Goal: Information Seeking & Learning: Learn about a topic

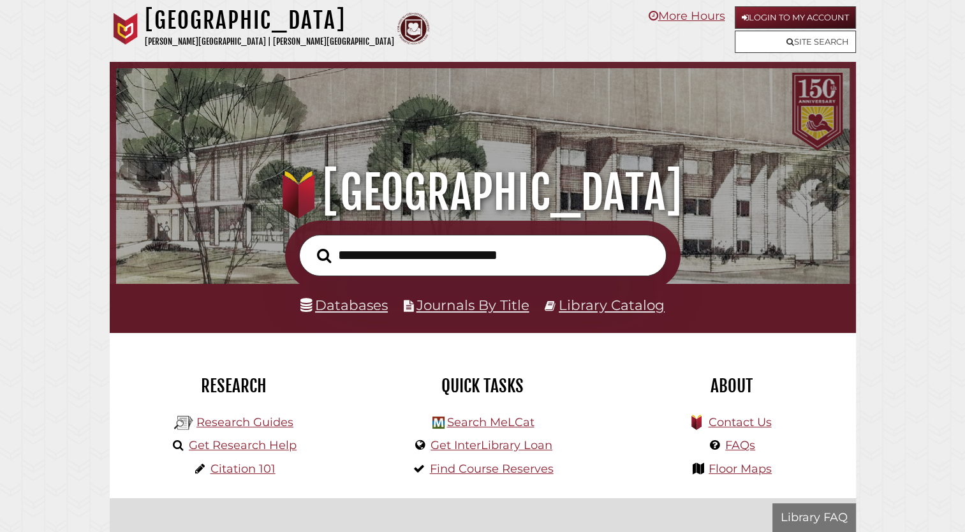
scroll to position [242, 727]
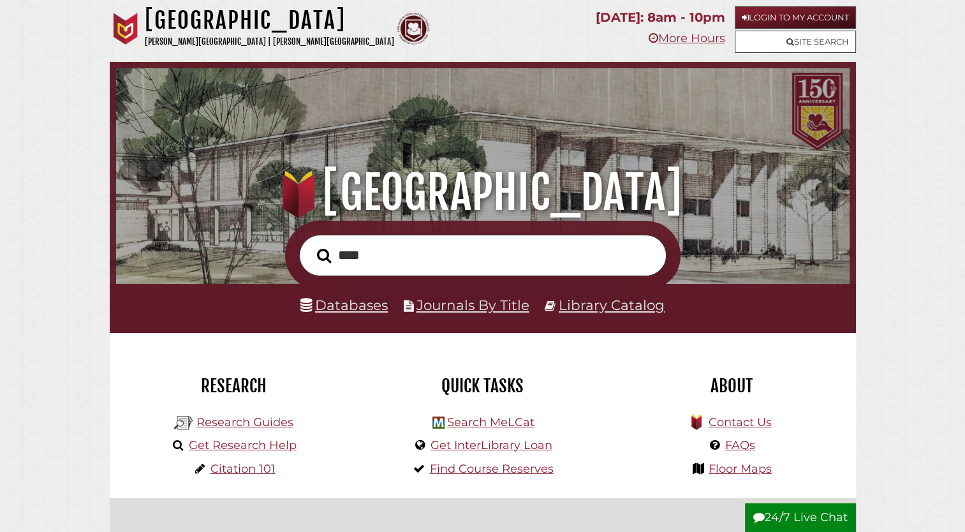
click at [480, 255] on input "****" at bounding box center [482, 255] width 367 height 41
click at [466, 264] on input "****" at bounding box center [482, 255] width 367 height 41
type input "****"
click at [311, 245] on button "Search" at bounding box center [324, 256] width 27 height 22
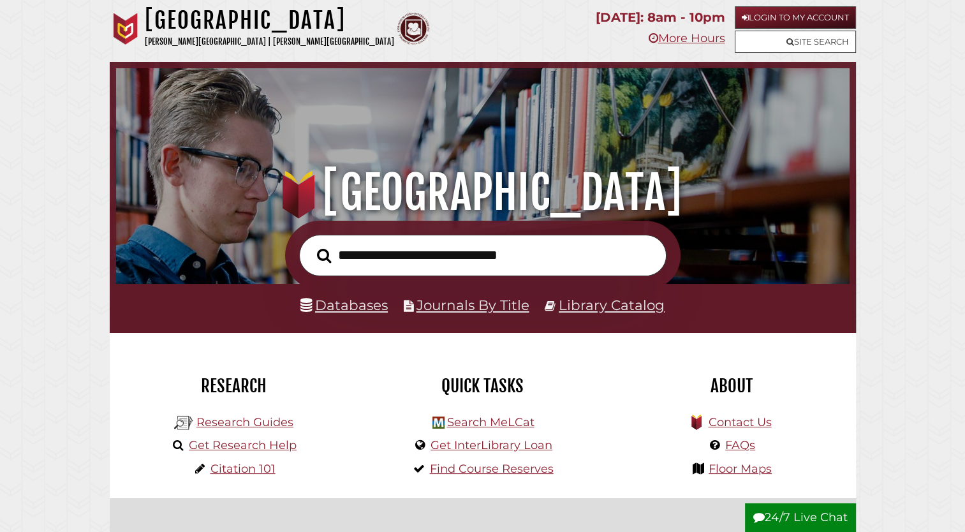
scroll to position [242, 727]
click at [335, 254] on button "Search" at bounding box center [324, 256] width 27 height 22
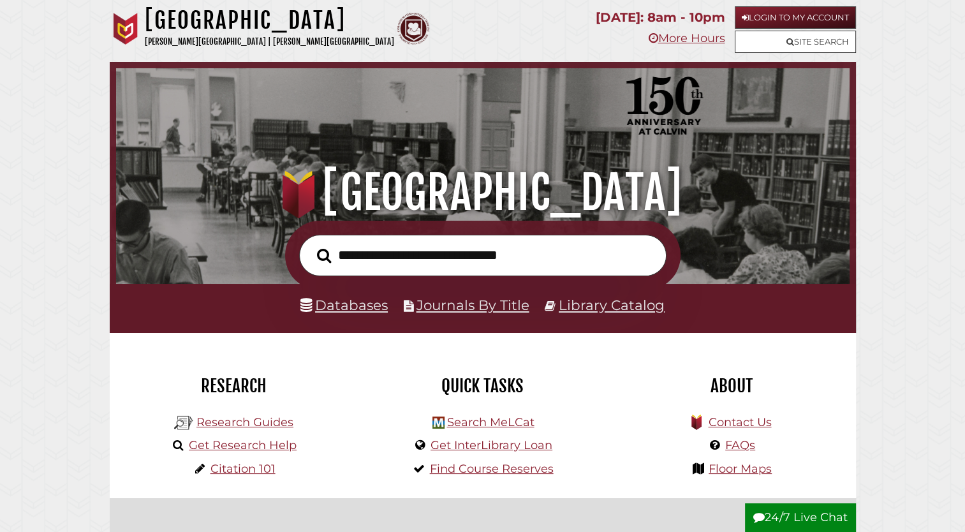
scroll to position [242, 727]
click at [348, 255] on input "text" at bounding box center [482, 255] width 367 height 41
type input "**********"
click at [311, 245] on button "Search" at bounding box center [324, 256] width 27 height 22
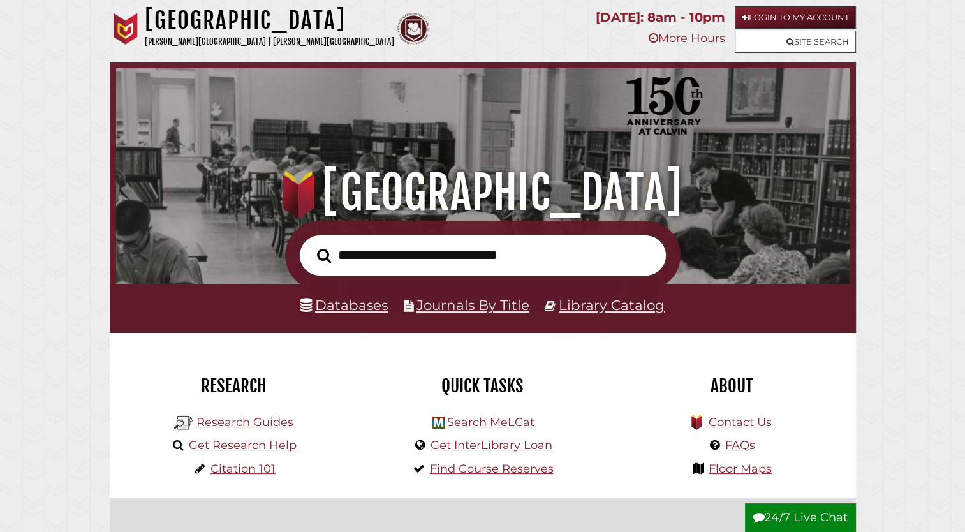
scroll to position [242, 727]
click at [345, 263] on input "text" at bounding box center [482, 255] width 367 height 41
type input "**********"
click at [311, 245] on button "Search" at bounding box center [324, 256] width 27 height 22
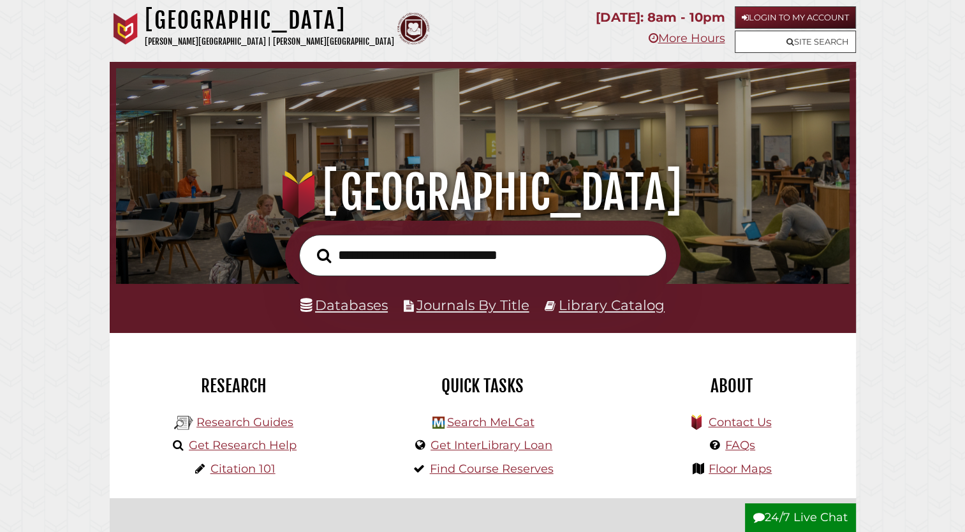
scroll to position [242, 727]
click at [214, 430] on li "Research Guides" at bounding box center [234, 422] width 126 height 24
click at [356, 337] on div "Research Research Guides Get Research Help Citation 101" at bounding box center [234, 415] width 249 height 165
click at [272, 420] on link "Research Guides" at bounding box center [244, 422] width 97 height 14
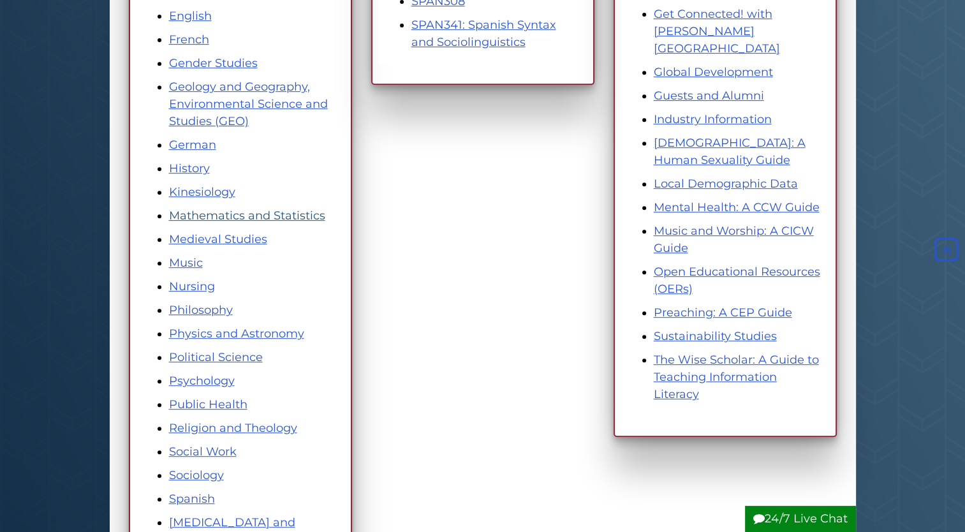
scroll to position [612, 0]
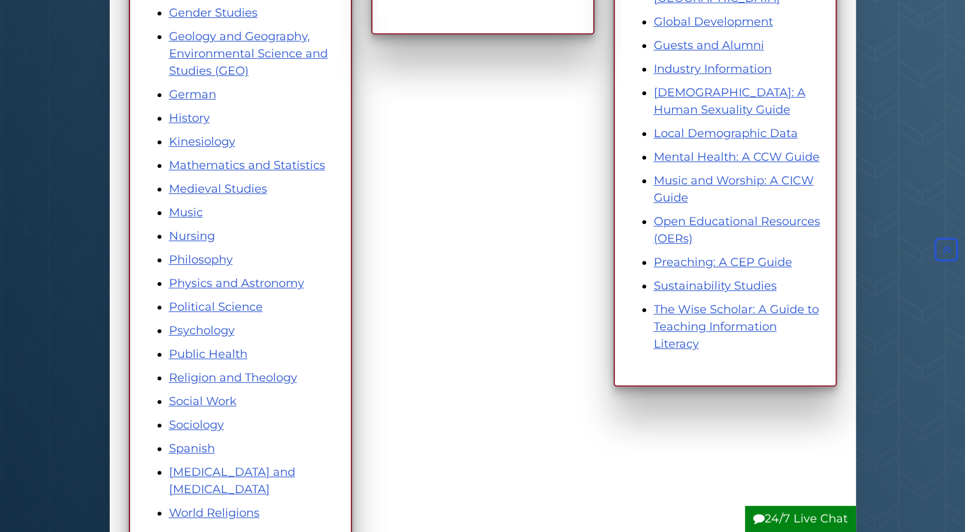
click at [199, 336] on li "Psychology" at bounding box center [253, 330] width 168 height 17
click at [480, 256] on div "Subjects Accounting and Finance American History Art and Art History Asian Stud…" at bounding box center [482, 78] width 727 height 993
click at [218, 332] on link "Psychology" at bounding box center [202, 330] width 66 height 14
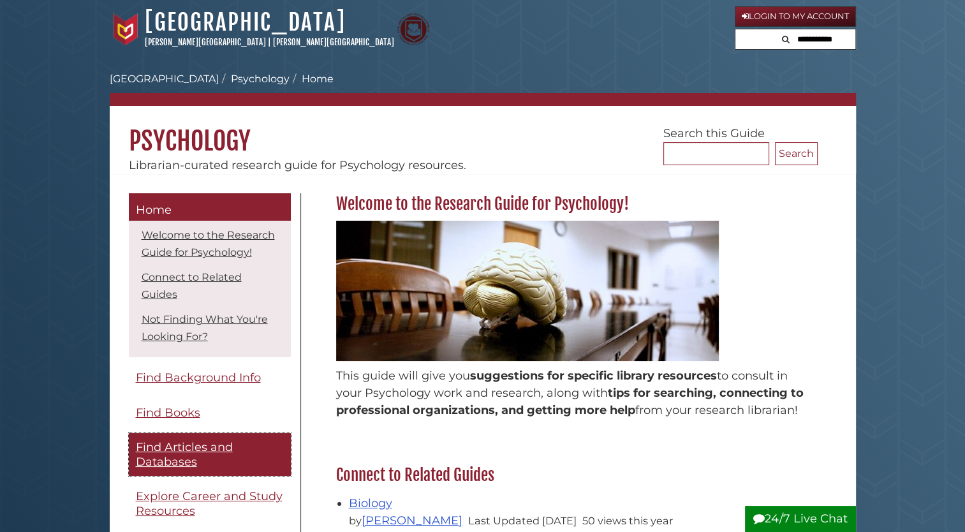
click at [219, 469] on span "Find Articles and Databases" at bounding box center [184, 454] width 97 height 29
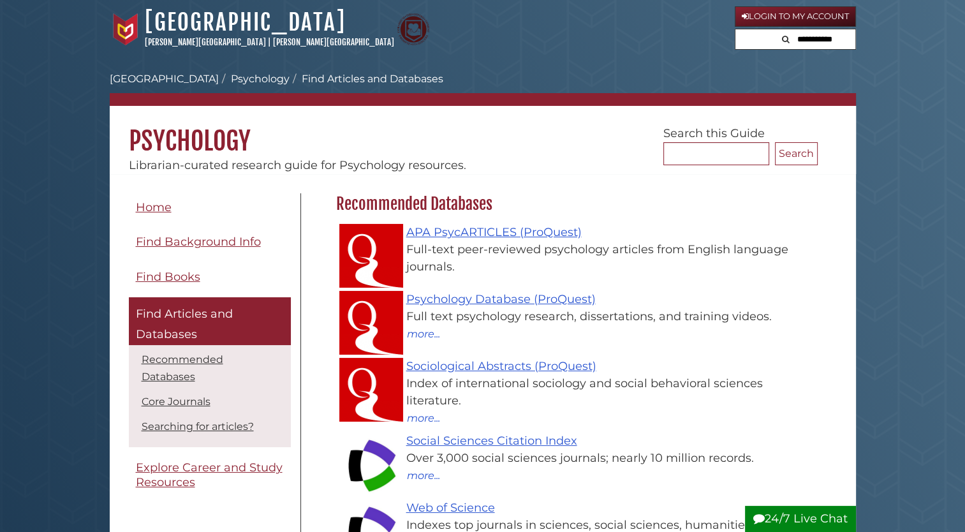
scroll to position [371, 488]
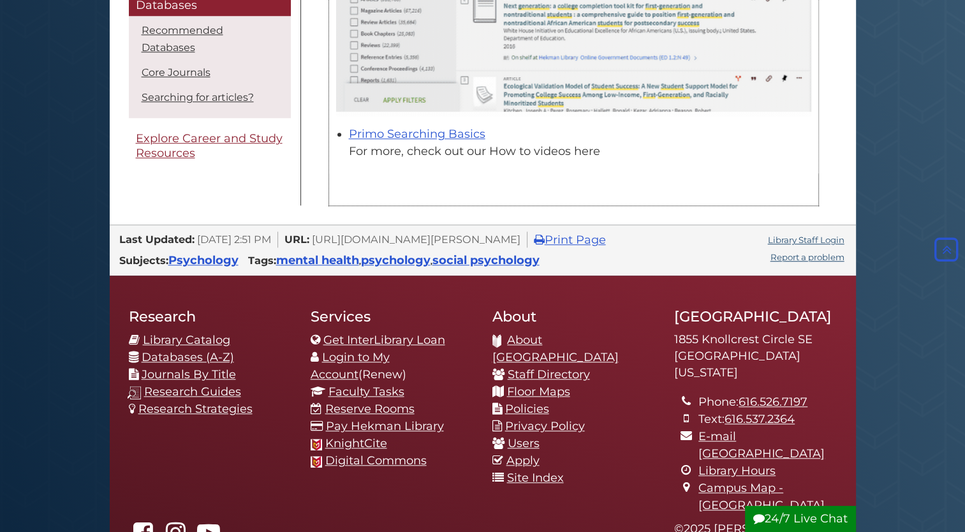
click at [519, 149] on div "For more, check out our How to videos here" at bounding box center [580, 151] width 462 height 17
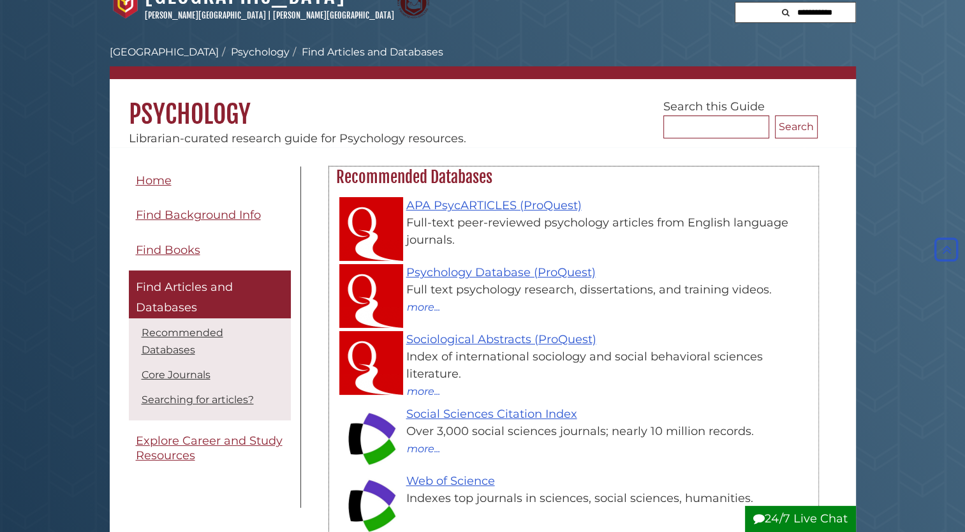
scroll to position [0, 0]
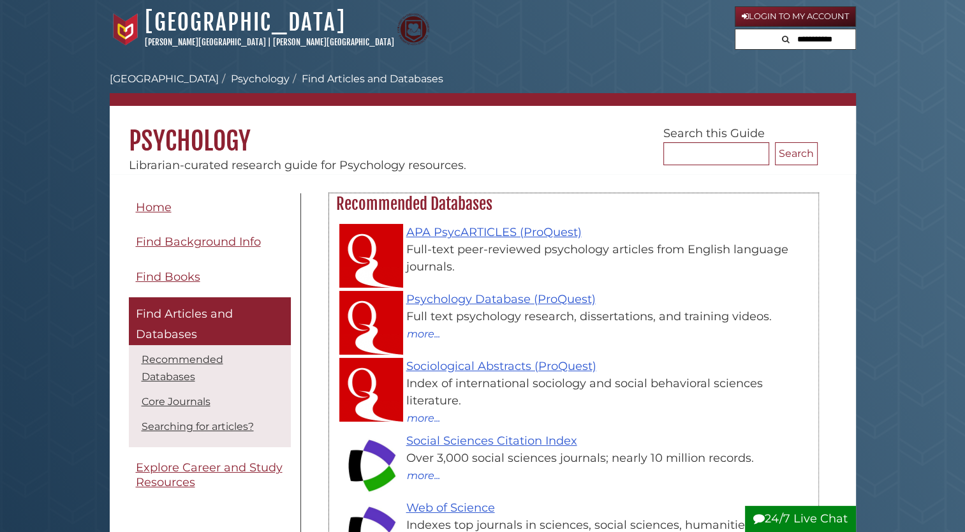
click at [512, 252] on div "Full-text peer-reviewed psychology articles from English language journals." at bounding box center [580, 258] width 462 height 34
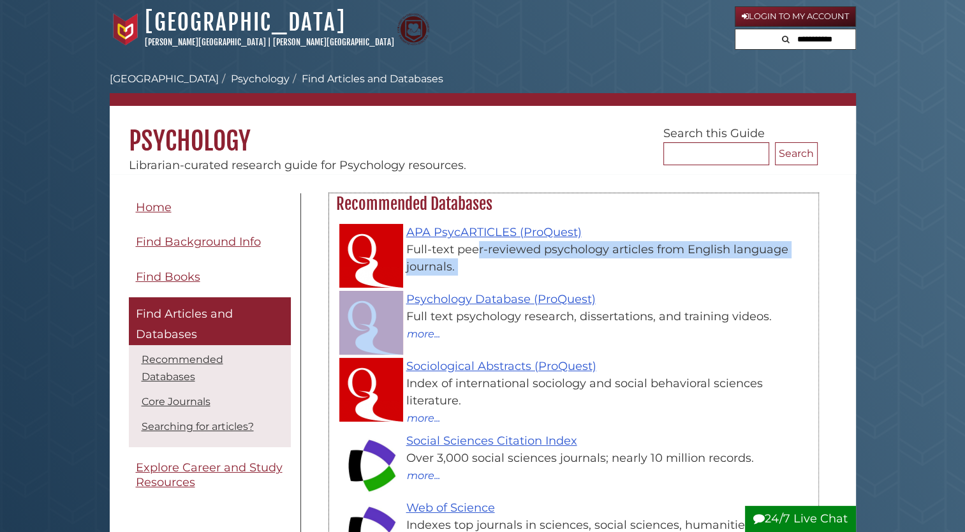
click at [512, 252] on div "Full-text peer-reviewed psychology articles from English language journals." at bounding box center [580, 258] width 462 height 34
drag, startPoint x: 512, startPoint y: 252, endPoint x: 482, endPoint y: 231, distance: 36.6
click at [482, 231] on link "APA PsycARTICLES (ProQuest)" at bounding box center [493, 232] width 175 height 14
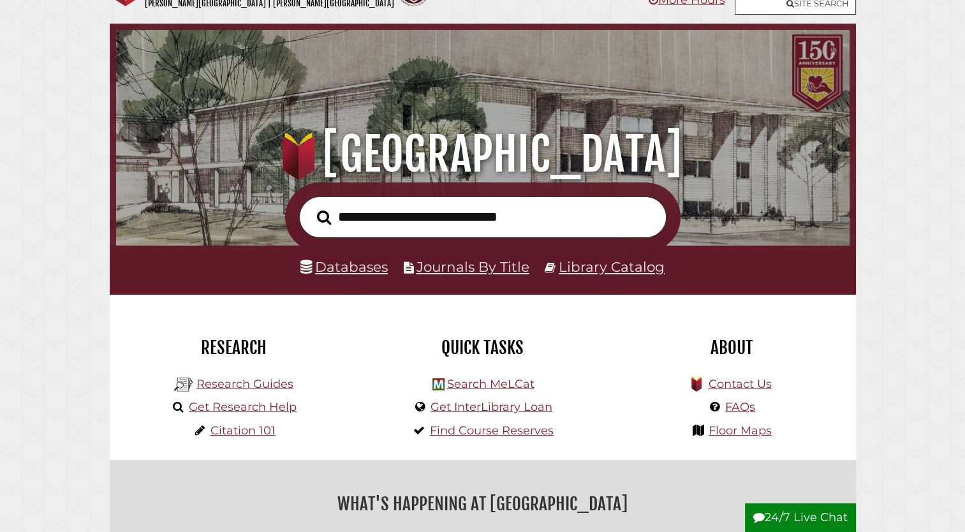
scroll to position [43, 0]
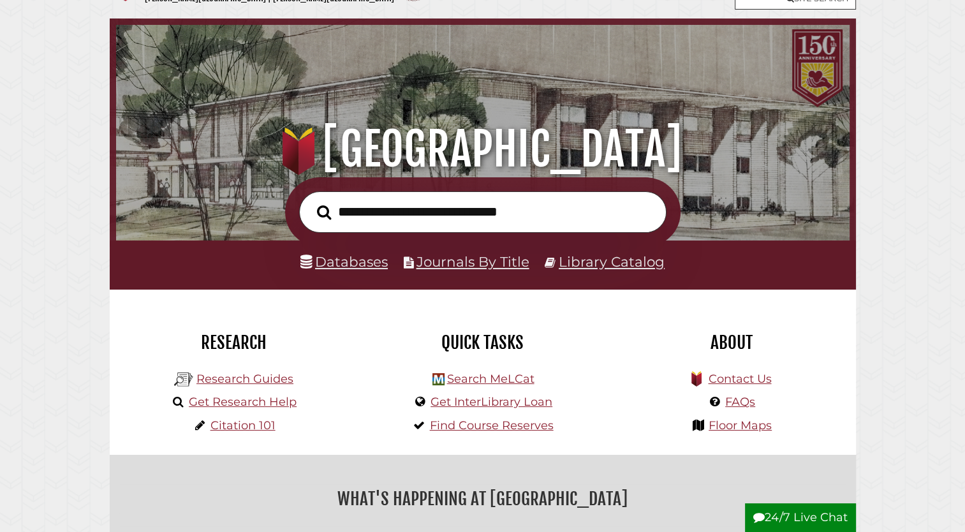
drag, startPoint x: 236, startPoint y: 397, endPoint x: 515, endPoint y: 216, distance: 333.3
click at [515, 216] on input "text" at bounding box center [482, 211] width 367 height 41
click at [204, 205] on div at bounding box center [483, 212] width 746 height 70
click at [340, 268] on link "Databases" at bounding box center [343, 261] width 87 height 17
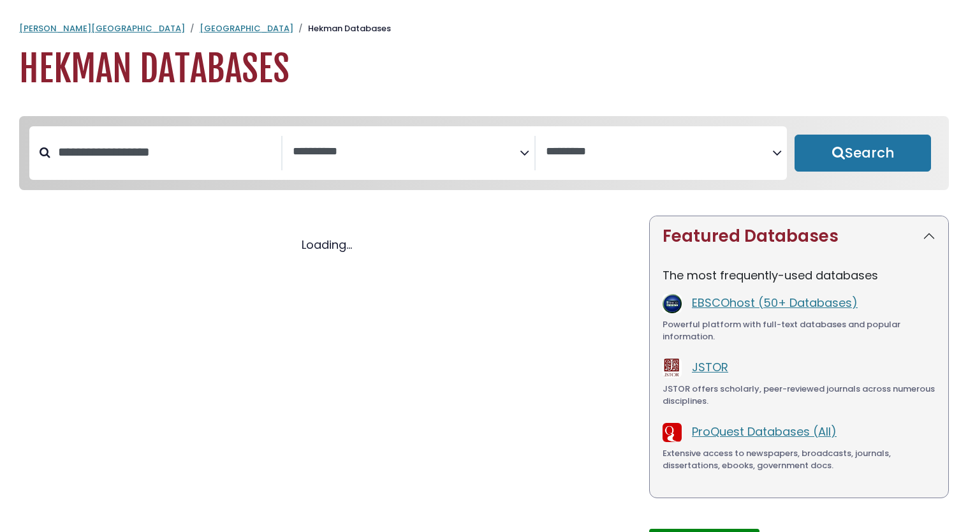
select select "Database Subject Filter"
select select "Database Vendors Filter"
select select "Database Subject Filter"
select select "Database Vendors Filter"
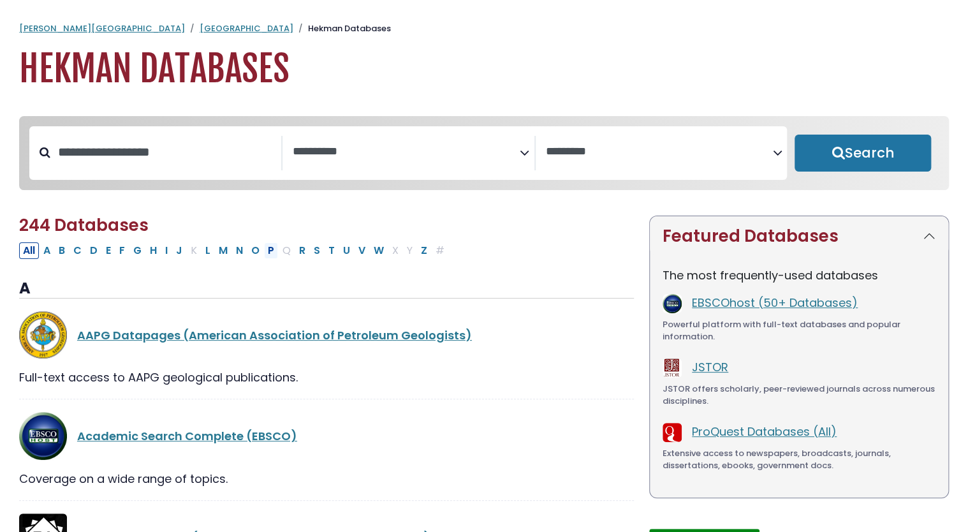
click at [264, 254] on button "P" at bounding box center [271, 250] width 14 height 17
select select "Database Subject Filter"
select select "Database Vendors Filter"
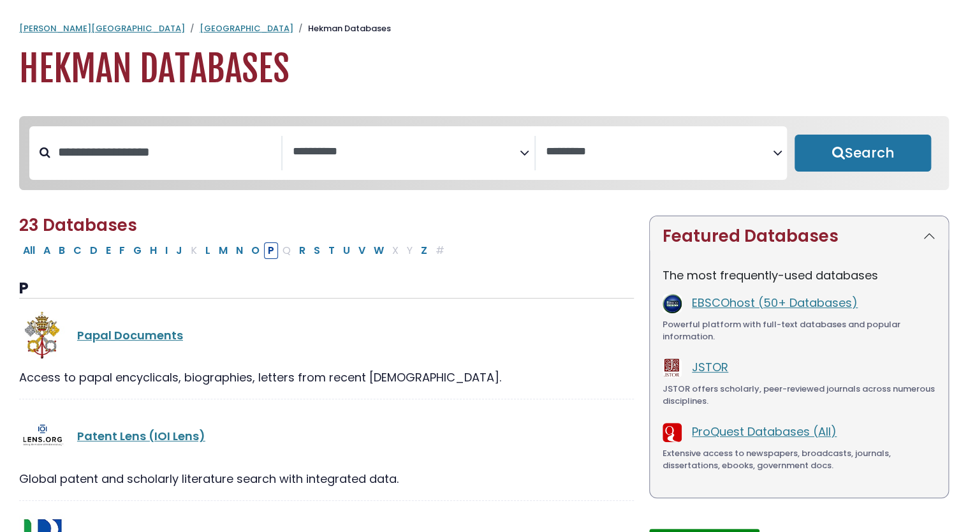
click at [264, 254] on button "P" at bounding box center [271, 250] width 14 height 17
select select "Database Subject Filter"
select select "Database Vendors Filter"
select select "Database Subject Filter"
select select "Database Vendors Filter"
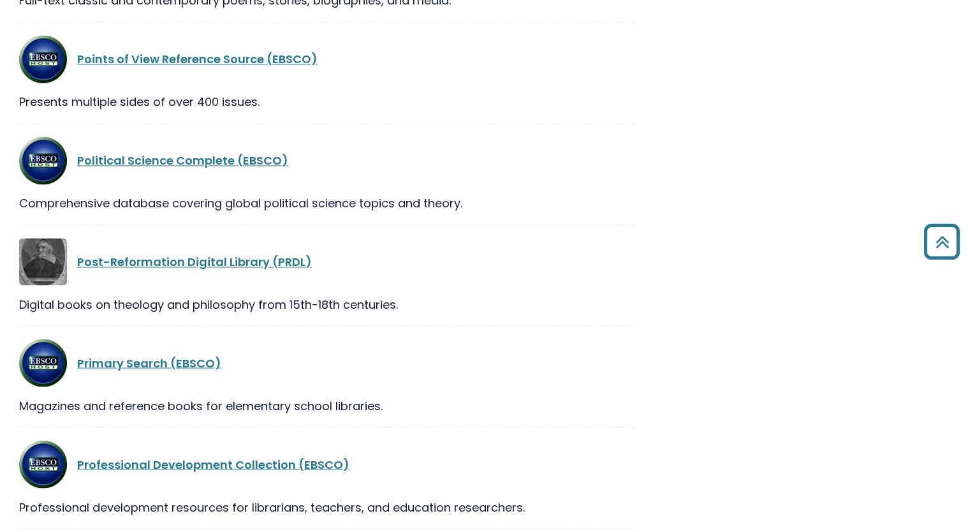
scroll to position [919, 0]
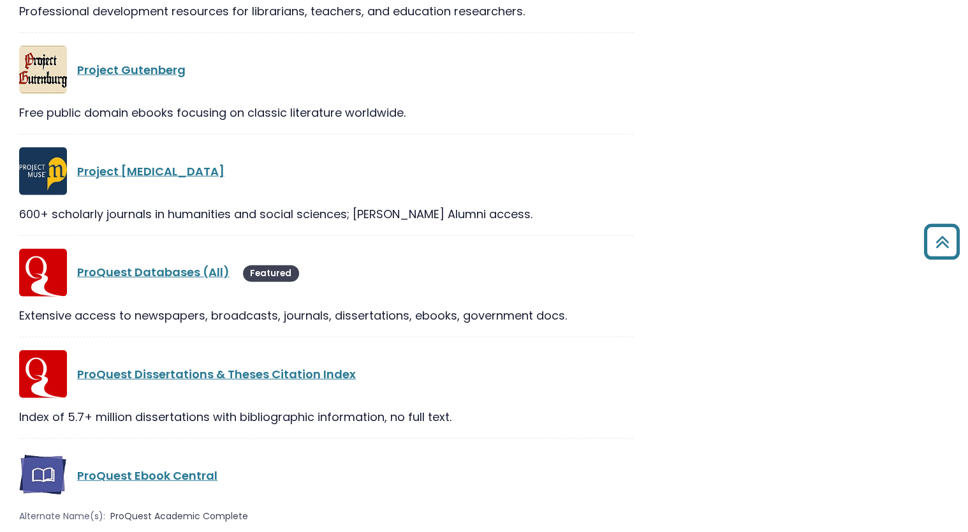
click at [262, 432] on div "ProQuest Dissertations & Theses Citation Index Index of 5.7+ million dissertati…" at bounding box center [326, 394] width 615 height 89
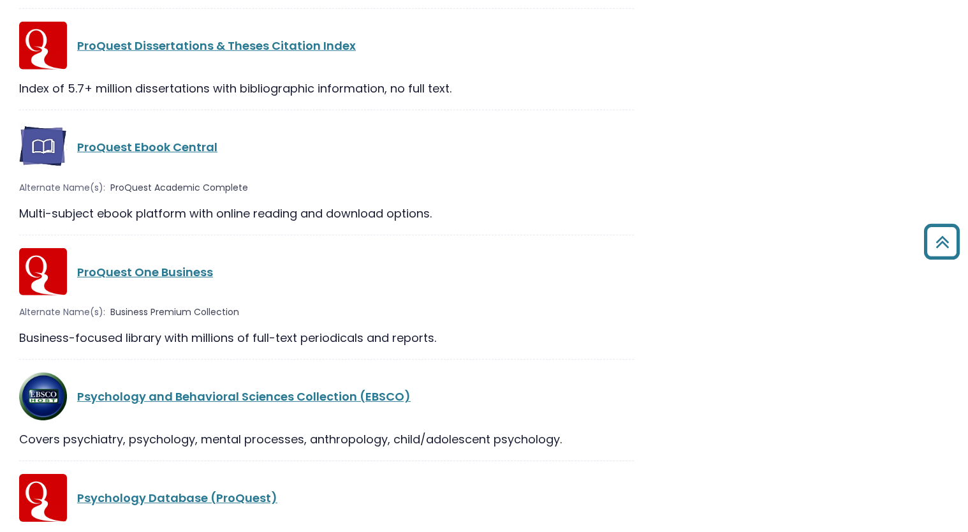
scroll to position [1735, 0]
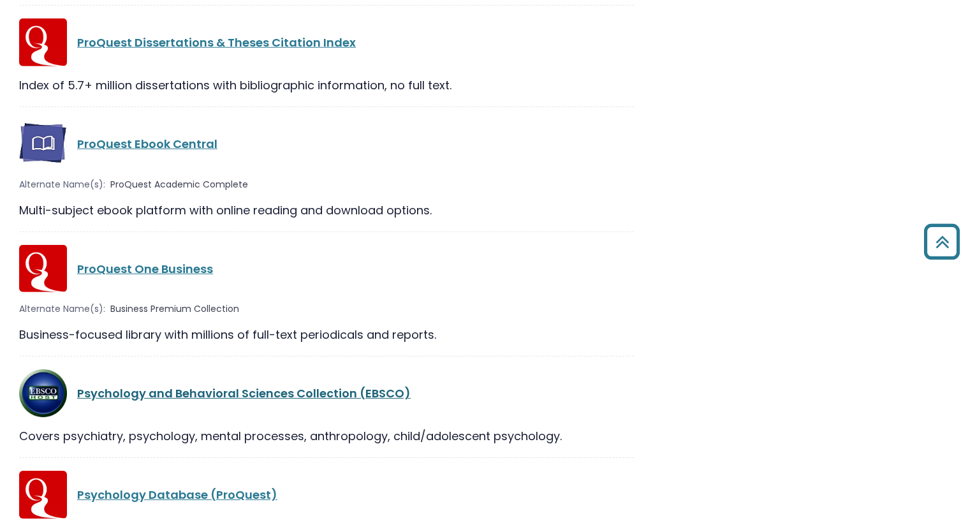
click at [179, 401] on link "Psychology and Behavioral Sciences Collection (EBSCO)" at bounding box center [244, 393] width 334 height 16
click at [188, 393] on link "Psychology and Behavioral Sciences Collection (EBSCO)" at bounding box center [244, 393] width 334 height 16
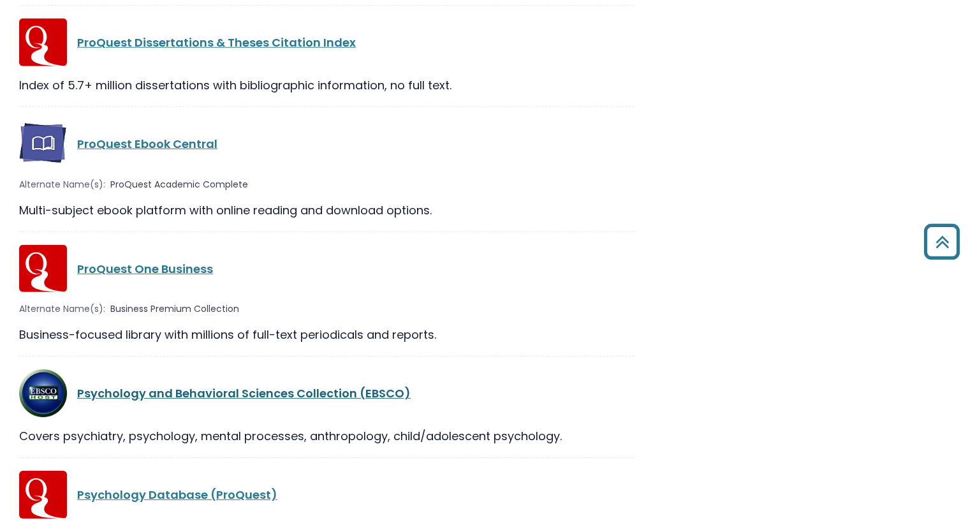
click at [188, 393] on link "Psychology and Behavioral Sciences Collection (EBSCO)" at bounding box center [244, 393] width 334 height 16
click at [230, 401] on link "Psychology and Behavioral Sciences Collection (EBSCO)" at bounding box center [244, 393] width 334 height 16
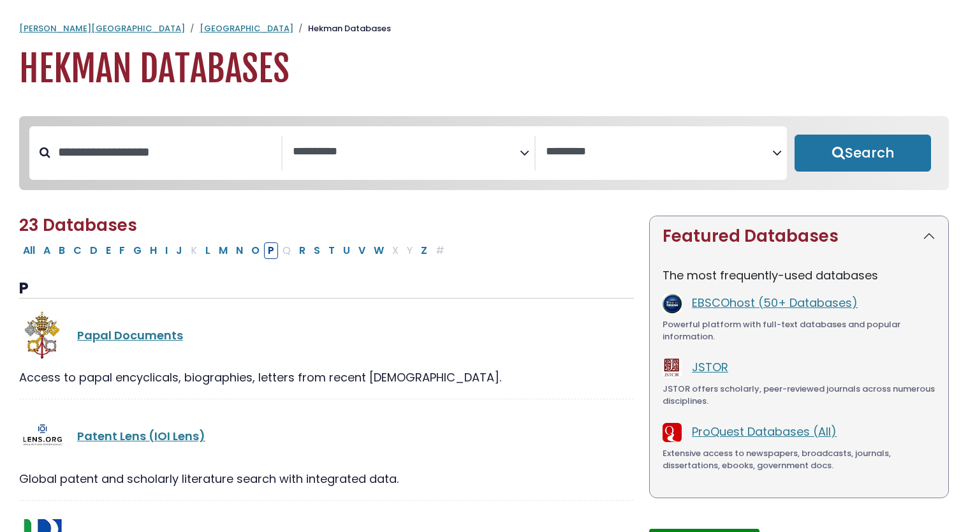
select select "Database Subject Filter"
select select "Database Vendors Filter"
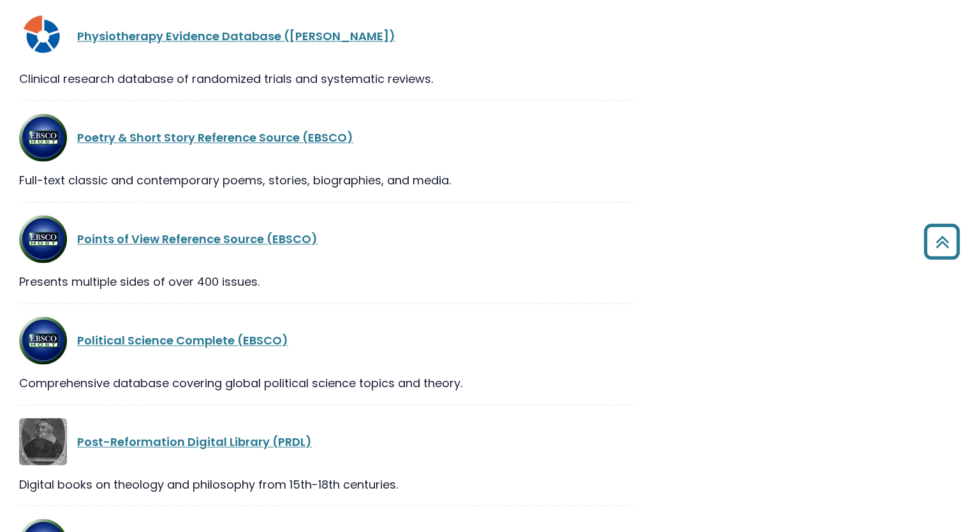
scroll to position [727, 0]
click at [230, 38] on link "Physiotherapy Evidence Database ([PERSON_NAME])" at bounding box center [236, 37] width 318 height 16
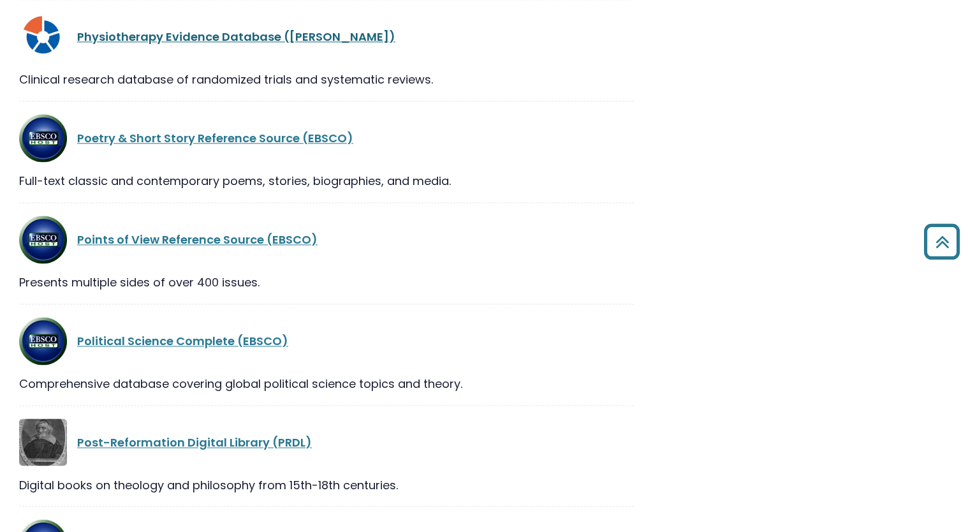
click at [230, 38] on link "Physiotherapy Evidence Database ([PERSON_NAME])" at bounding box center [236, 37] width 318 height 16
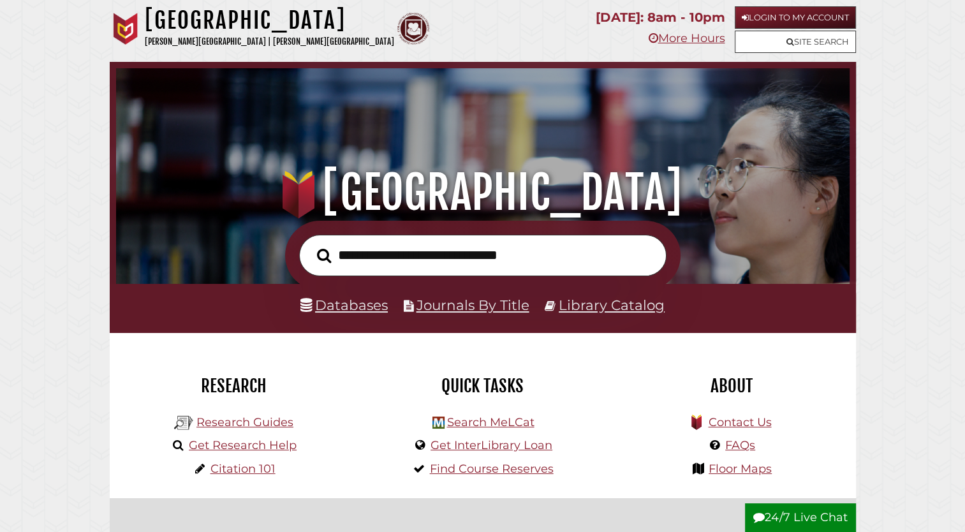
scroll to position [242, 727]
click at [232, 428] on link "Research Guides" at bounding box center [244, 422] width 97 height 14
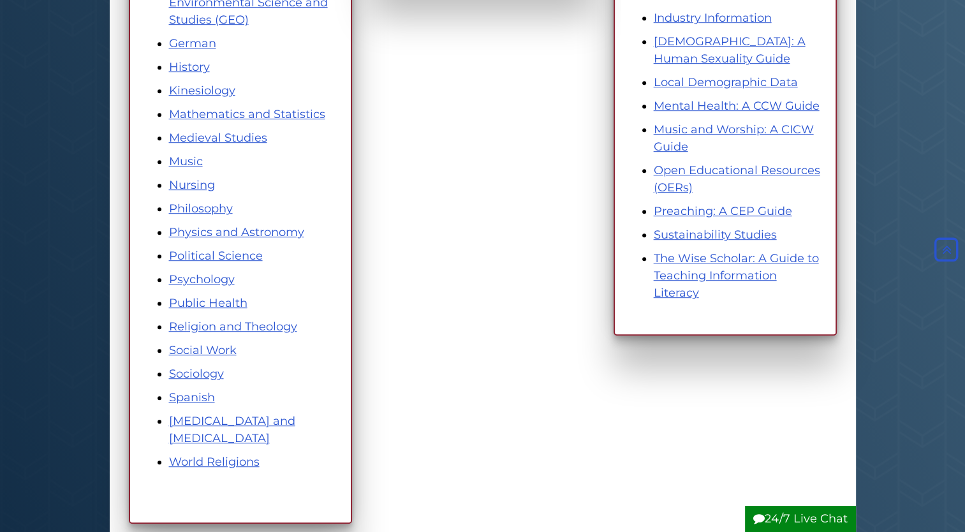
scroll to position [689, 0]
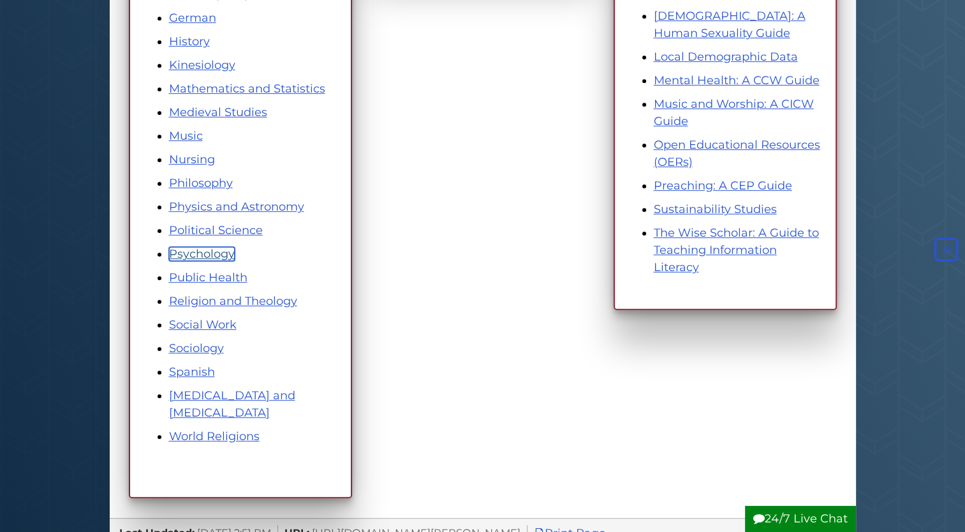
click at [209, 255] on link "Psychology" at bounding box center [202, 254] width 66 height 14
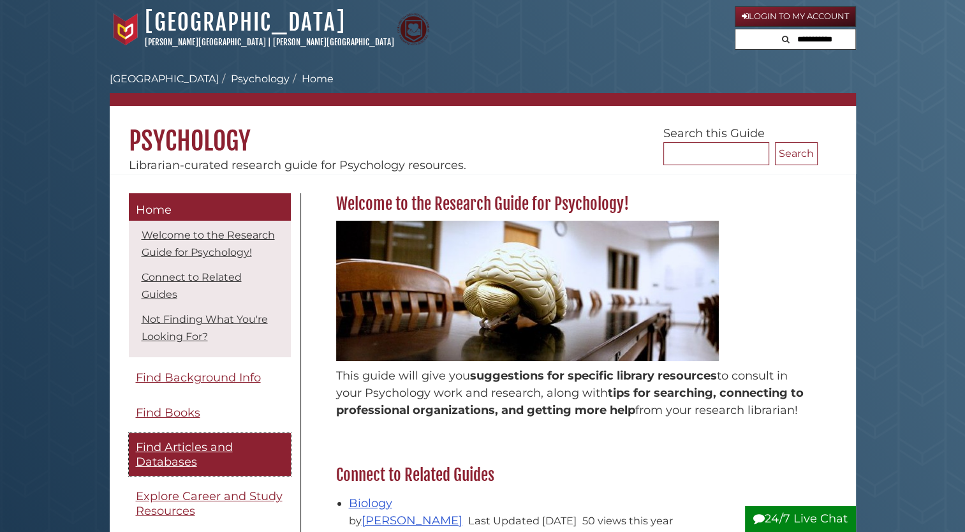
click at [174, 466] on span "Find Articles and Databases" at bounding box center [184, 454] width 97 height 29
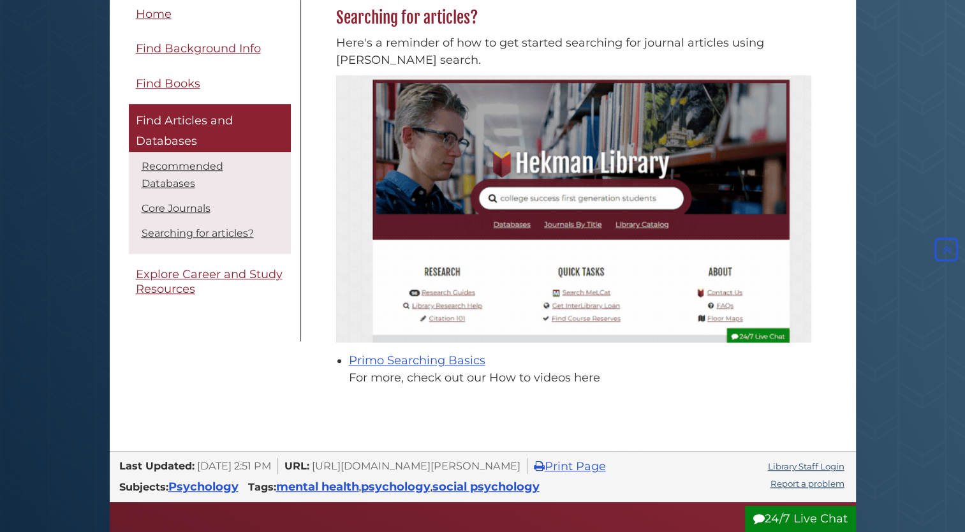
scroll to position [791, 0]
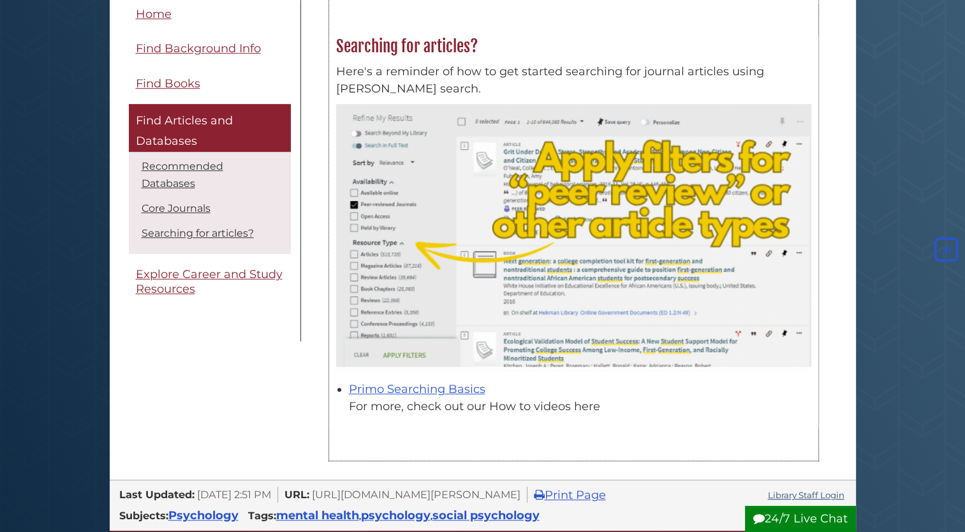
click at [531, 235] on img at bounding box center [573, 237] width 475 height 267
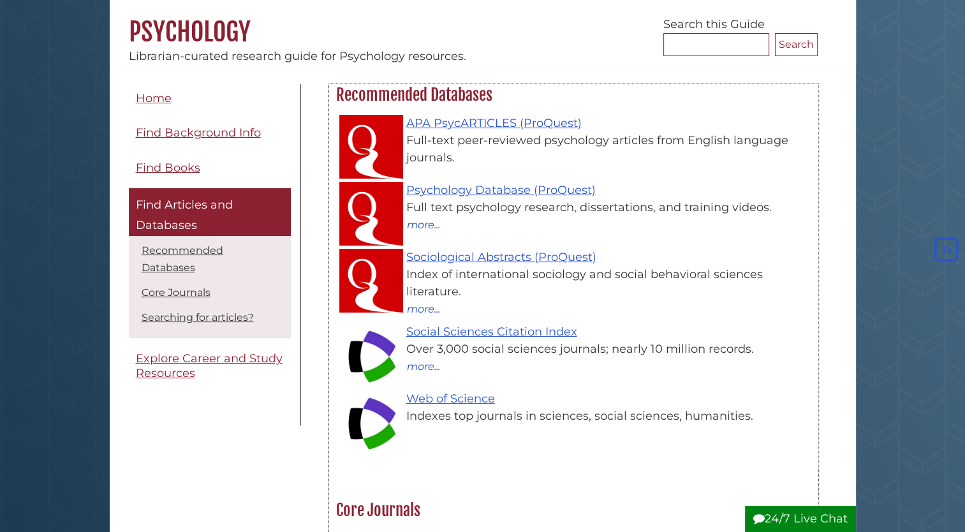
scroll to position [102, 0]
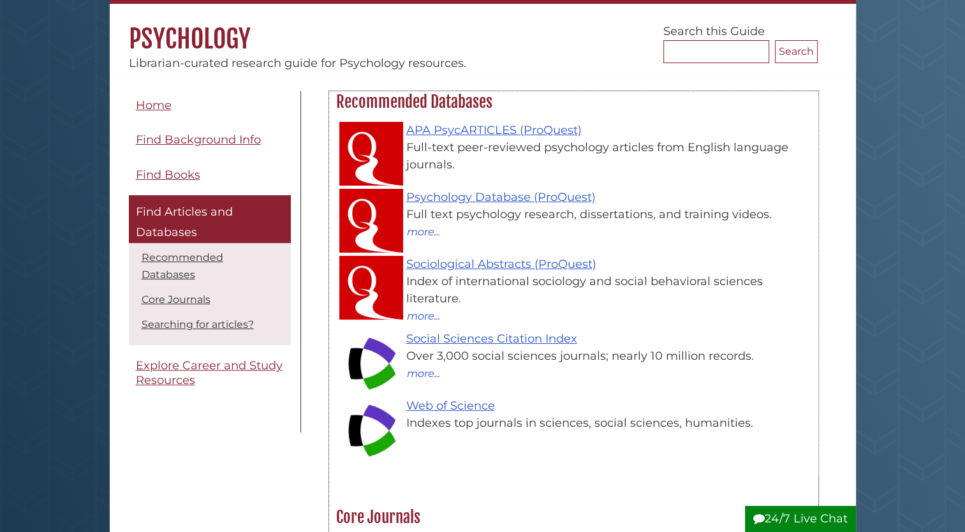
click at [484, 137] on div "APA PsycARTICLES (ProQuest) Full-text peer-reviewed psychology articles from En…" at bounding box center [580, 148] width 462 height 52
drag, startPoint x: 484, startPoint y: 137, endPoint x: 549, endPoint y: 126, distance: 65.9
click at [549, 126] on link "APA PsycARTICLES (ProQuest)" at bounding box center [493, 130] width 175 height 14
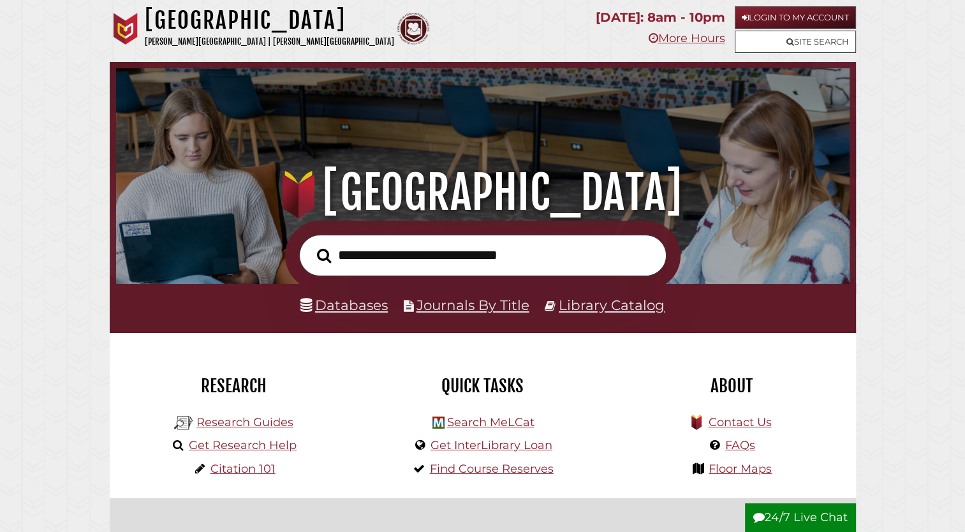
scroll to position [242, 727]
type input "**********"
click at [311, 245] on button "Search" at bounding box center [324, 256] width 27 height 22
